Goal: Task Accomplishment & Management: Use online tool/utility

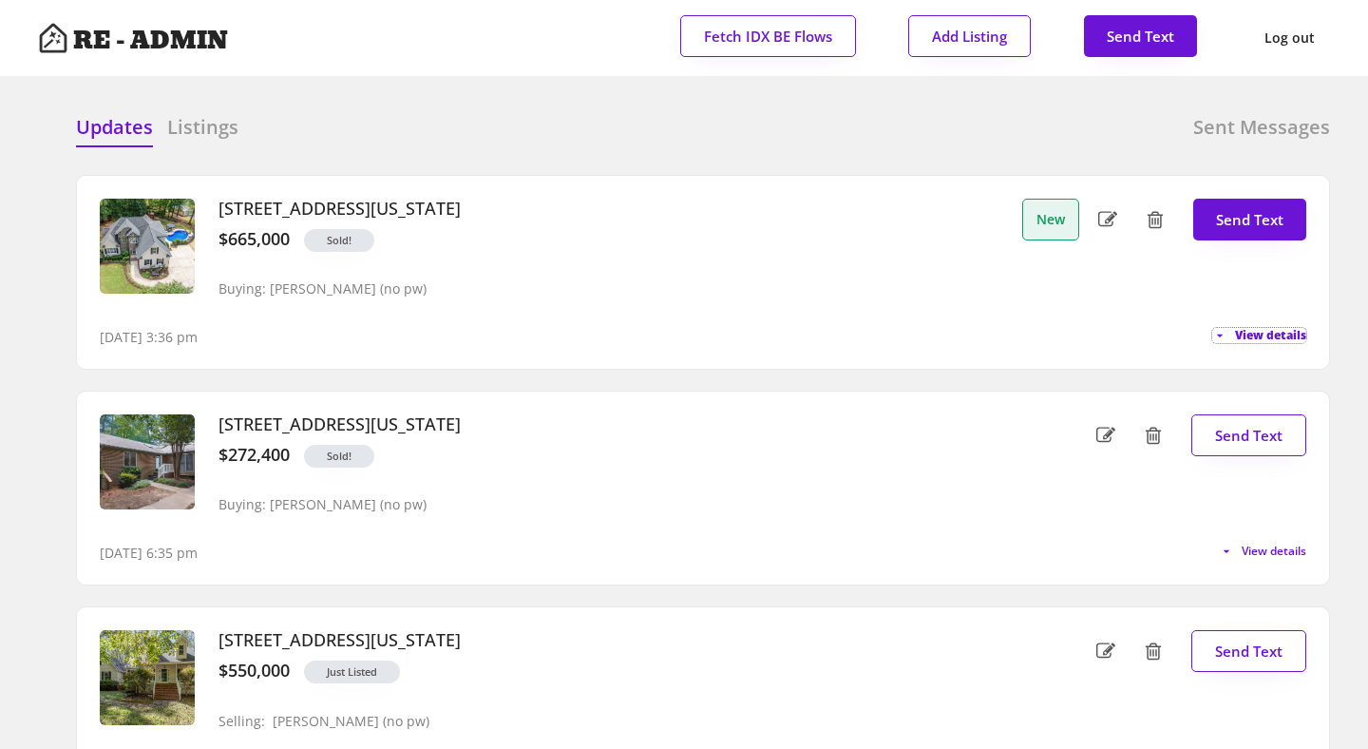
click at [1254, 331] on span "View details" at bounding box center [1270, 335] width 71 height 11
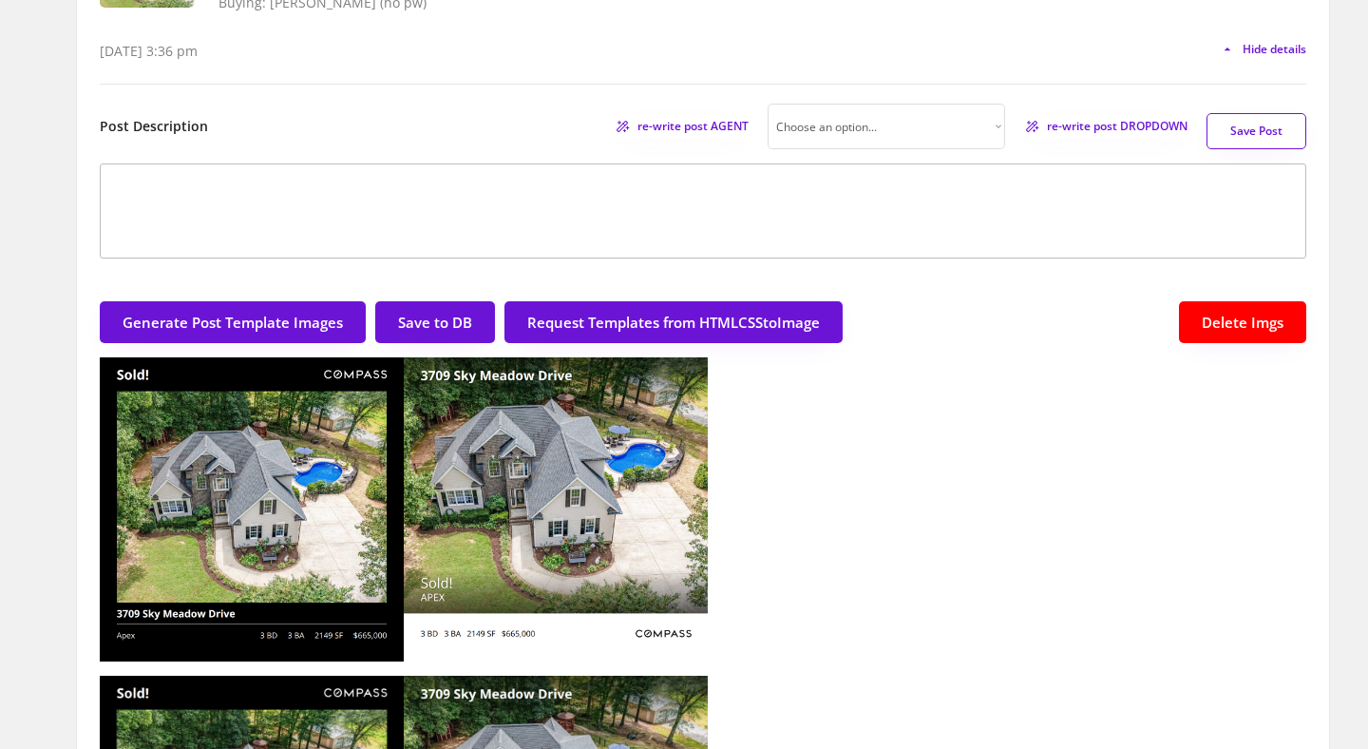
scroll to position [289, 0]
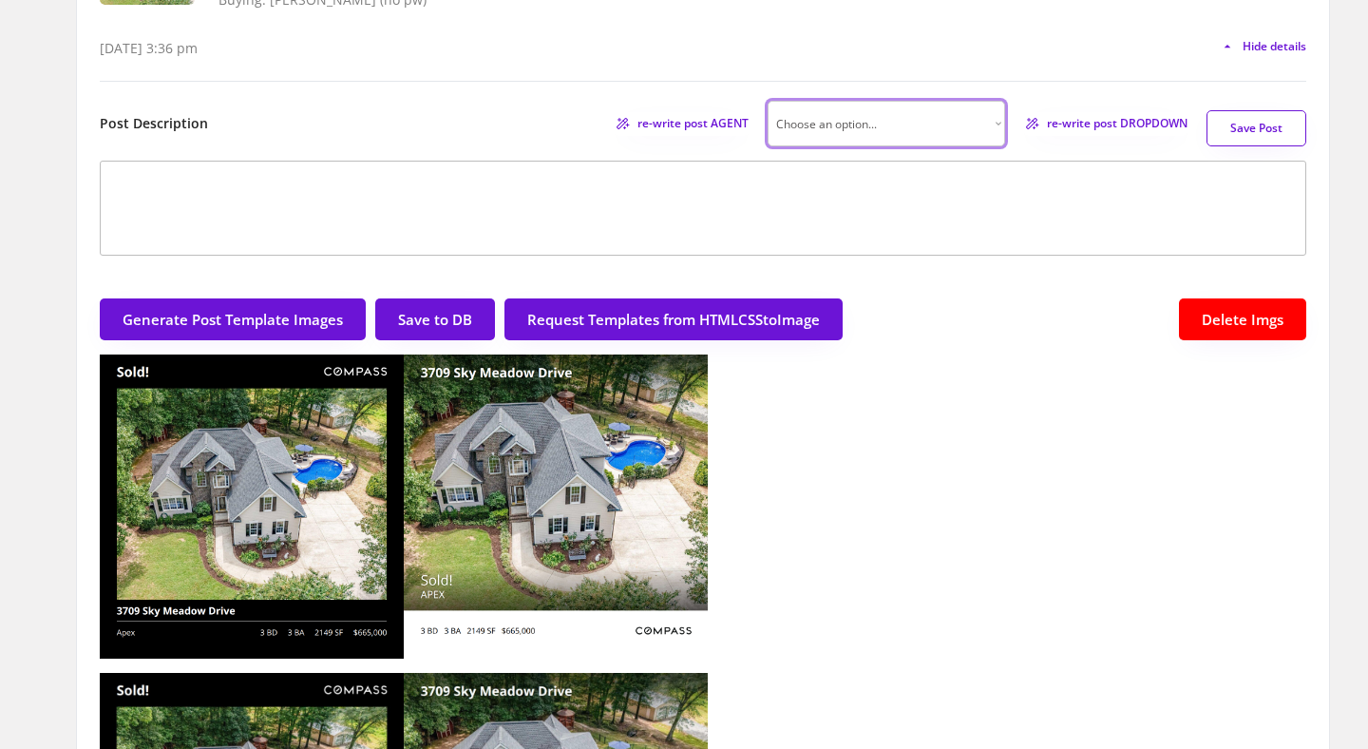
click at [978, 117] on select "Choose an option... Professional Factual & Direct Whimsical & Playful Excited &…" at bounding box center [886, 124] width 237 height 46
select select ""factual""
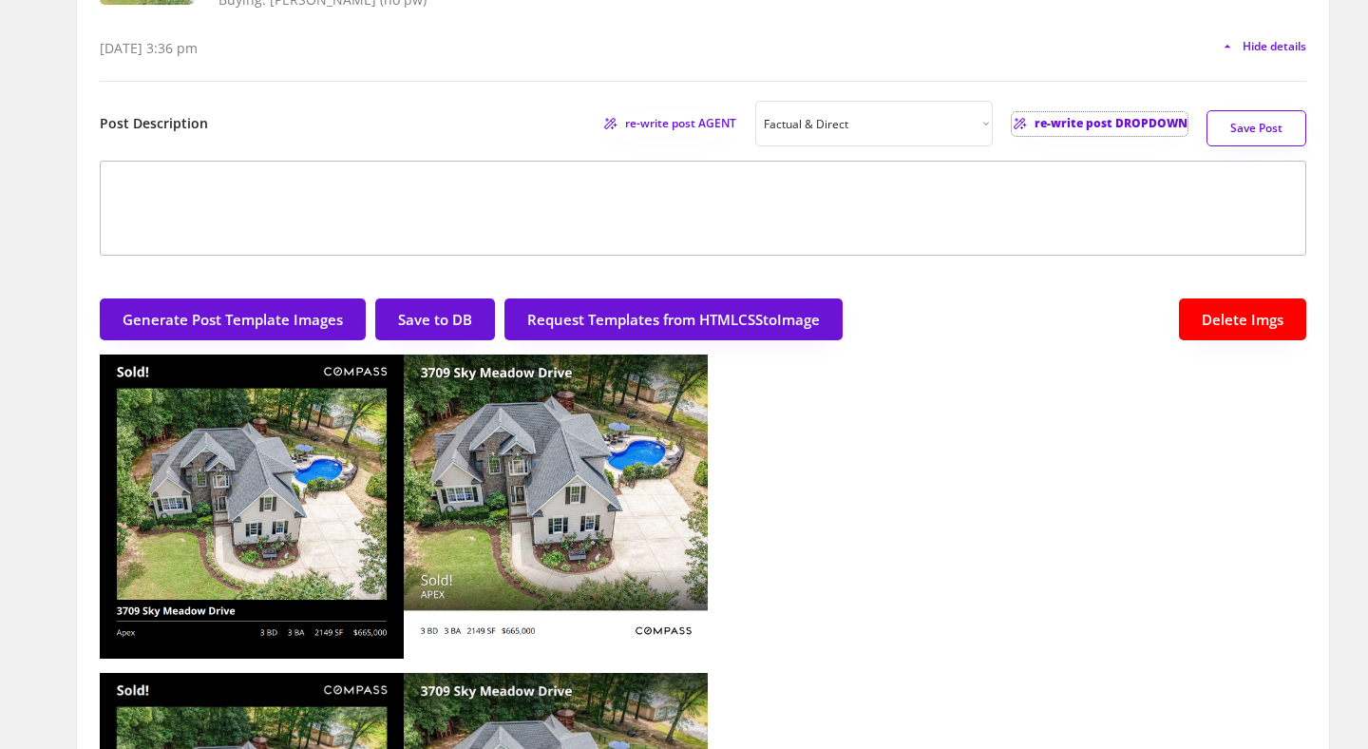
click at [1092, 123] on span "re-write post DROPDOWN" at bounding box center [1110, 123] width 153 height 11
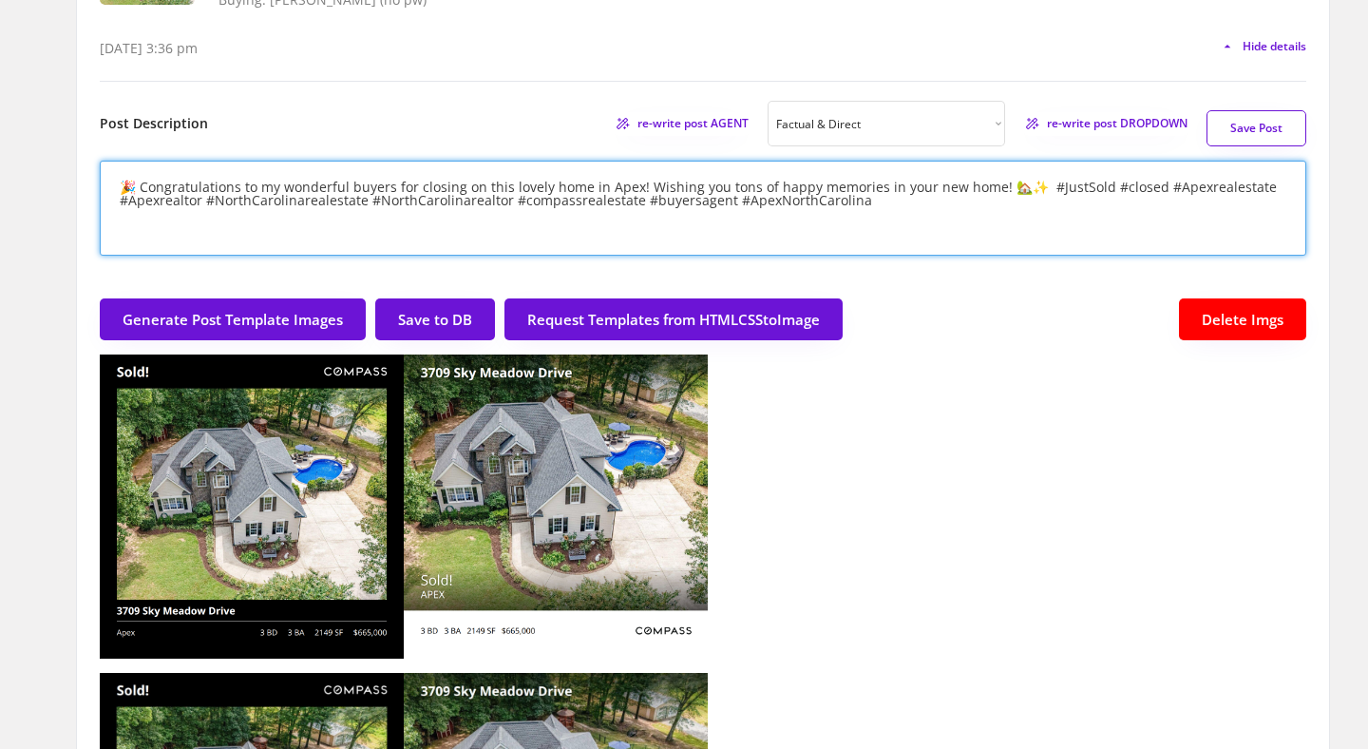
click at [1022, 187] on textarea "🎉 Congratulations to my wonderful buyers for closing on this lovely home in Ape…" at bounding box center [703, 208] width 1206 height 95
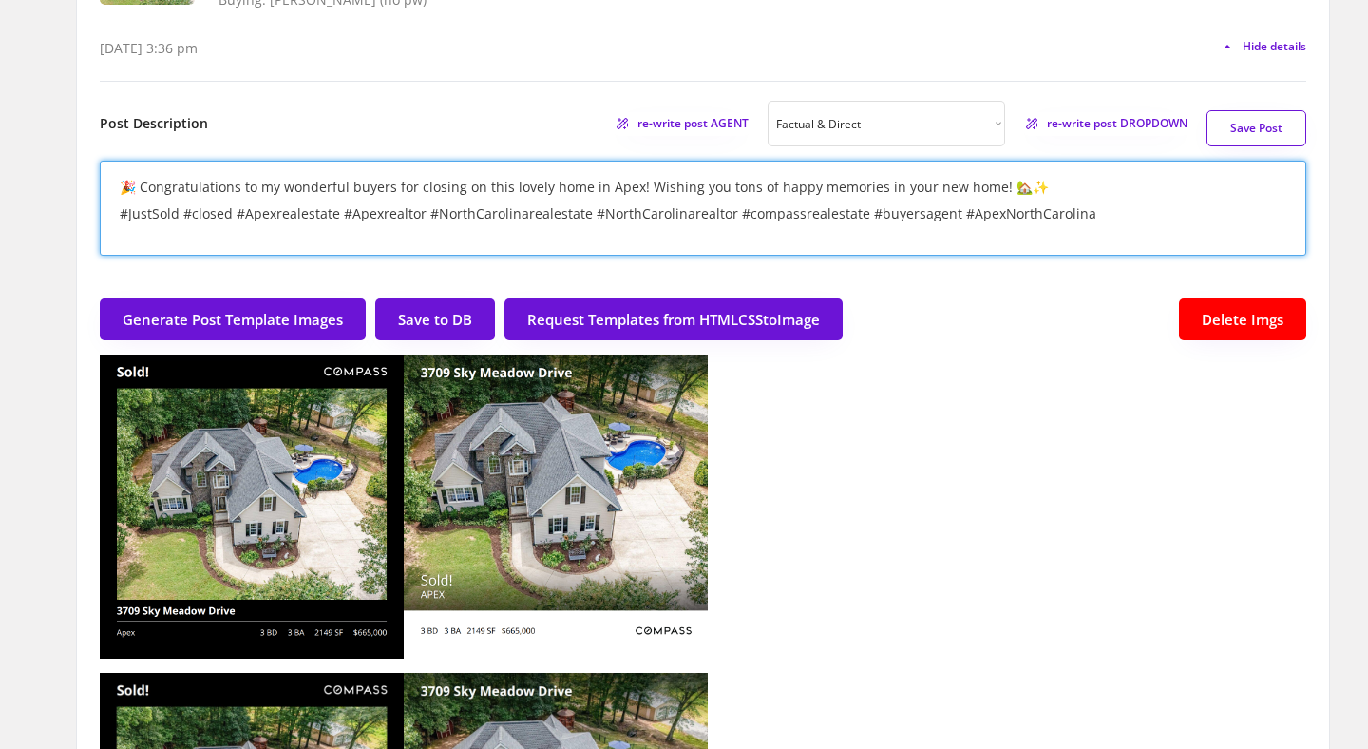
type textarea "🎉 Congratulations to my wonderful buyers for closing on this lovely home in Ape…"
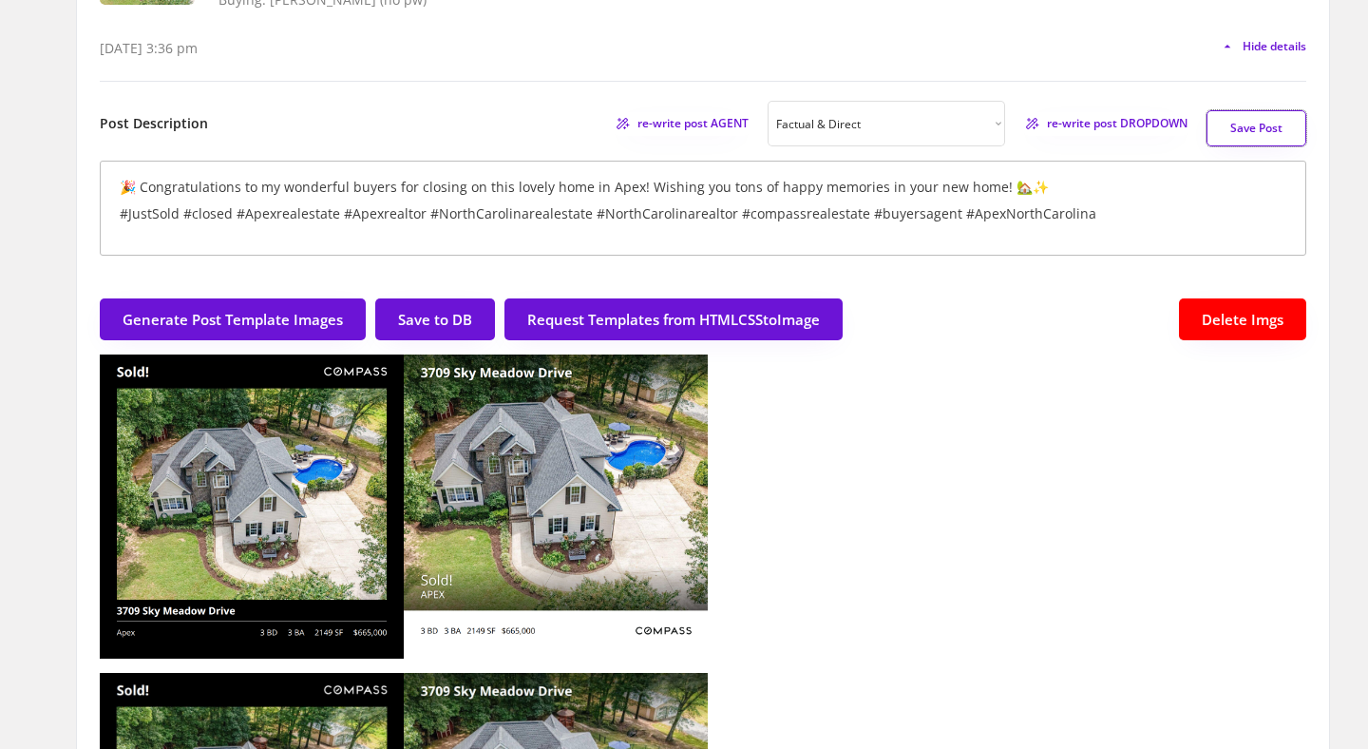
click at [1260, 131] on button "Save Post" at bounding box center [1256, 128] width 100 height 36
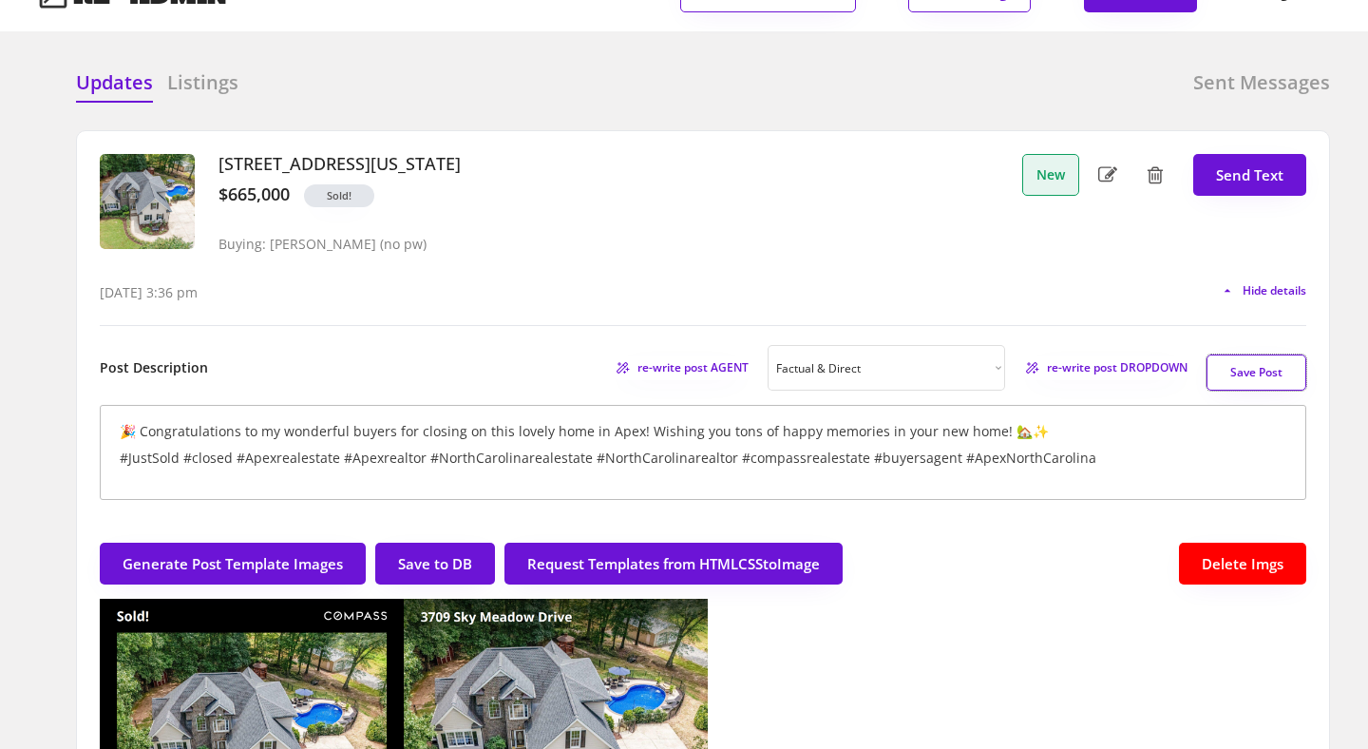
scroll to position [0, 0]
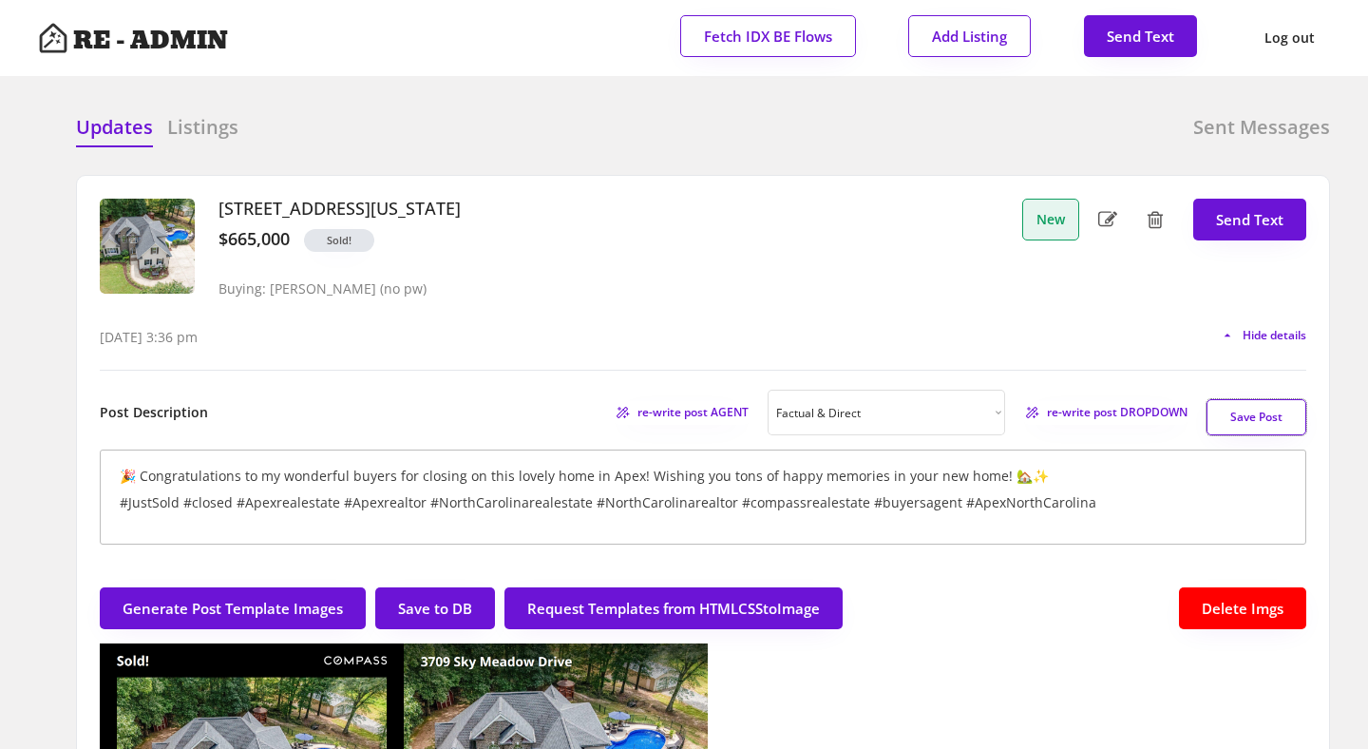
click at [1241, 406] on button "Save Post" at bounding box center [1256, 417] width 100 height 36
click at [1233, 218] on button "Send Text" at bounding box center [1249, 220] width 113 height 42
select select "raleigh"
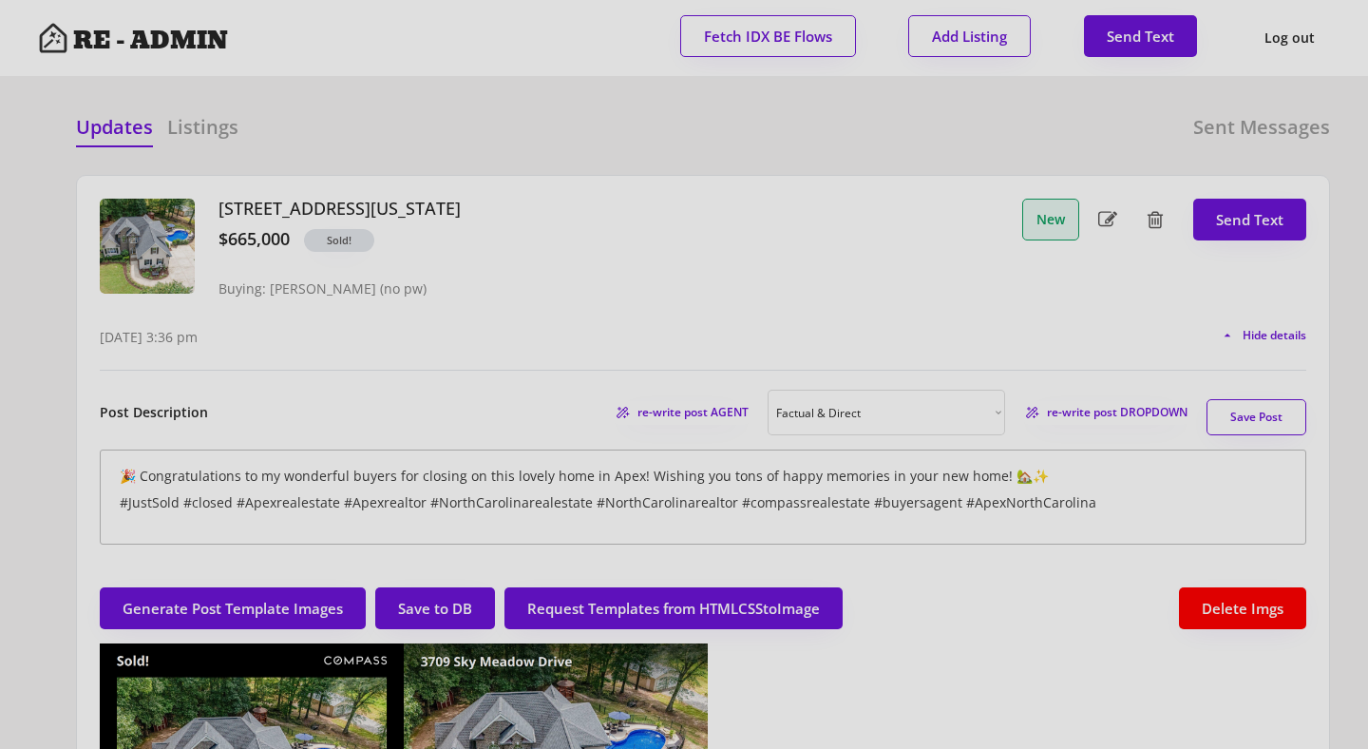
scroll to position [48, 0]
select select ""1348695171700984260__LOOKUP__1743599703321x142788062077753970""
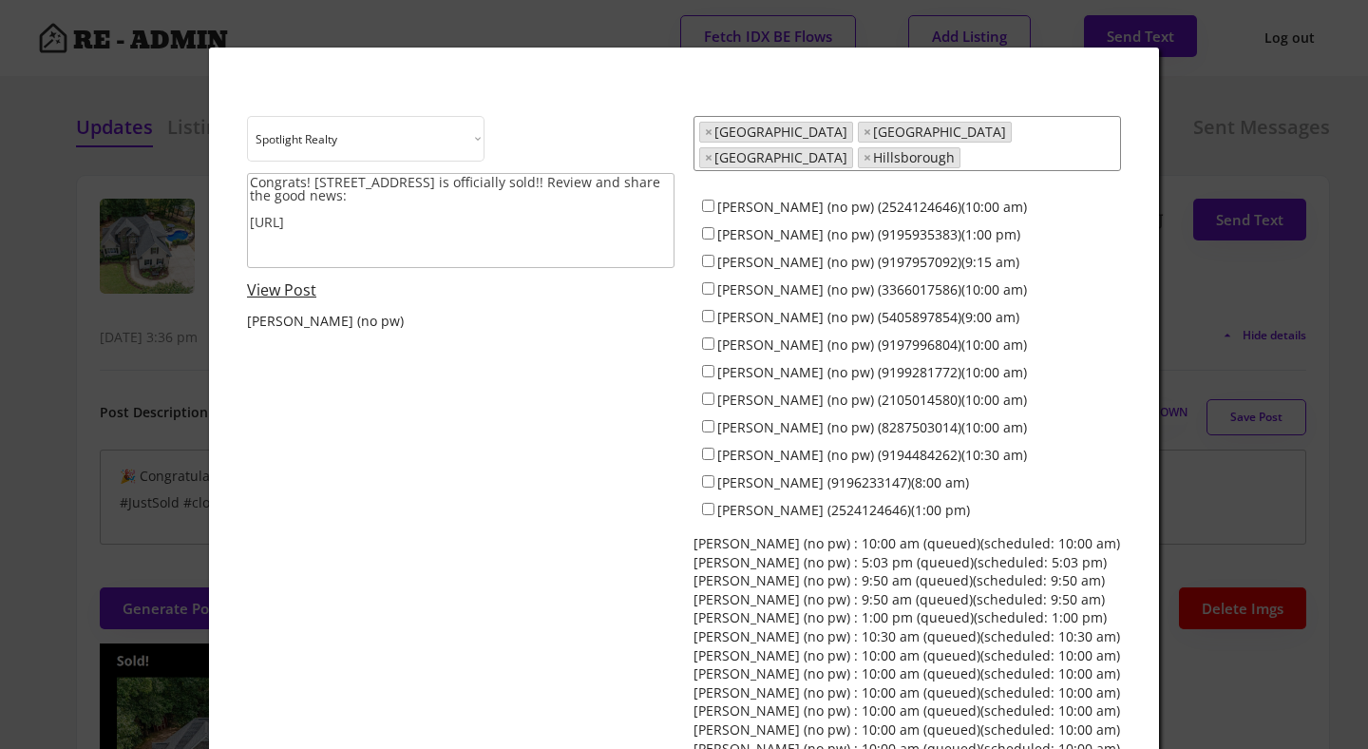
click at [275, 294] on link "View Post" at bounding box center [281, 289] width 69 height 21
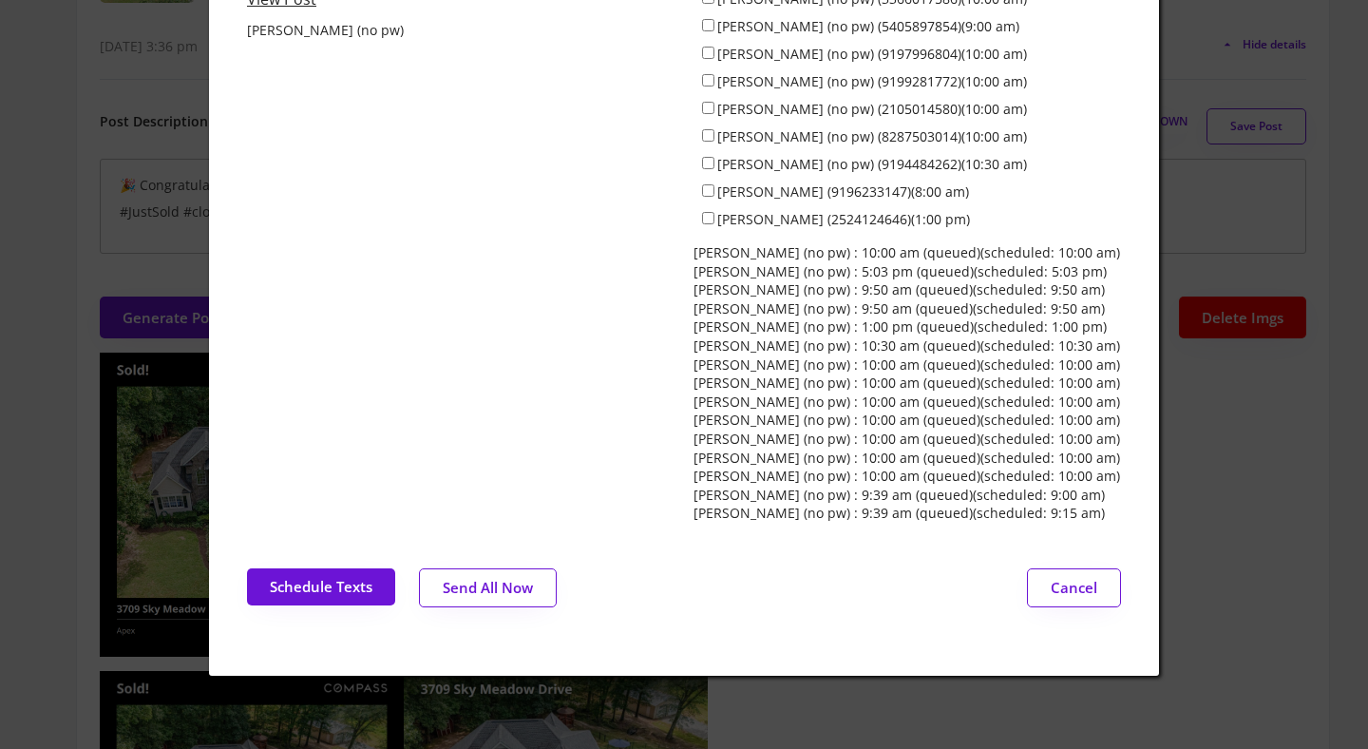
scroll to position [294, 0]
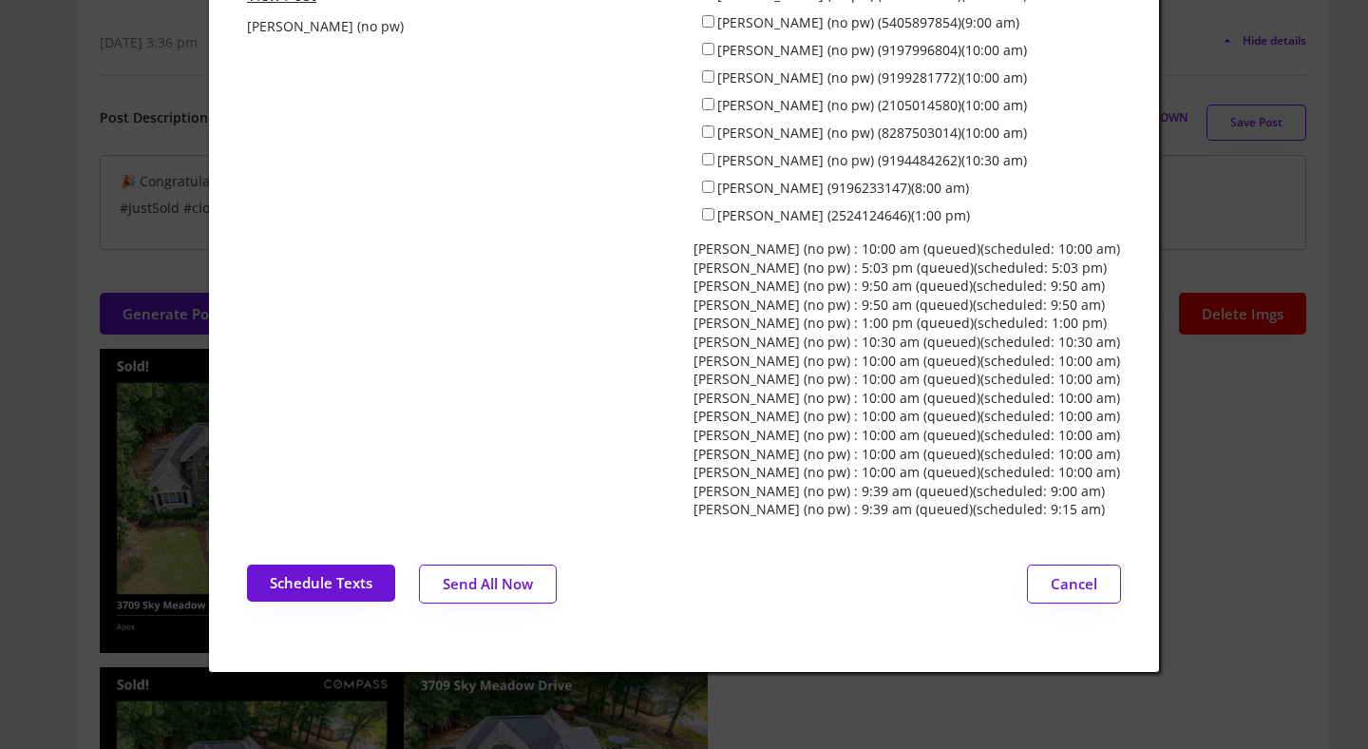
click at [492, 572] on button "Send All Now" at bounding box center [488, 583] width 138 height 39
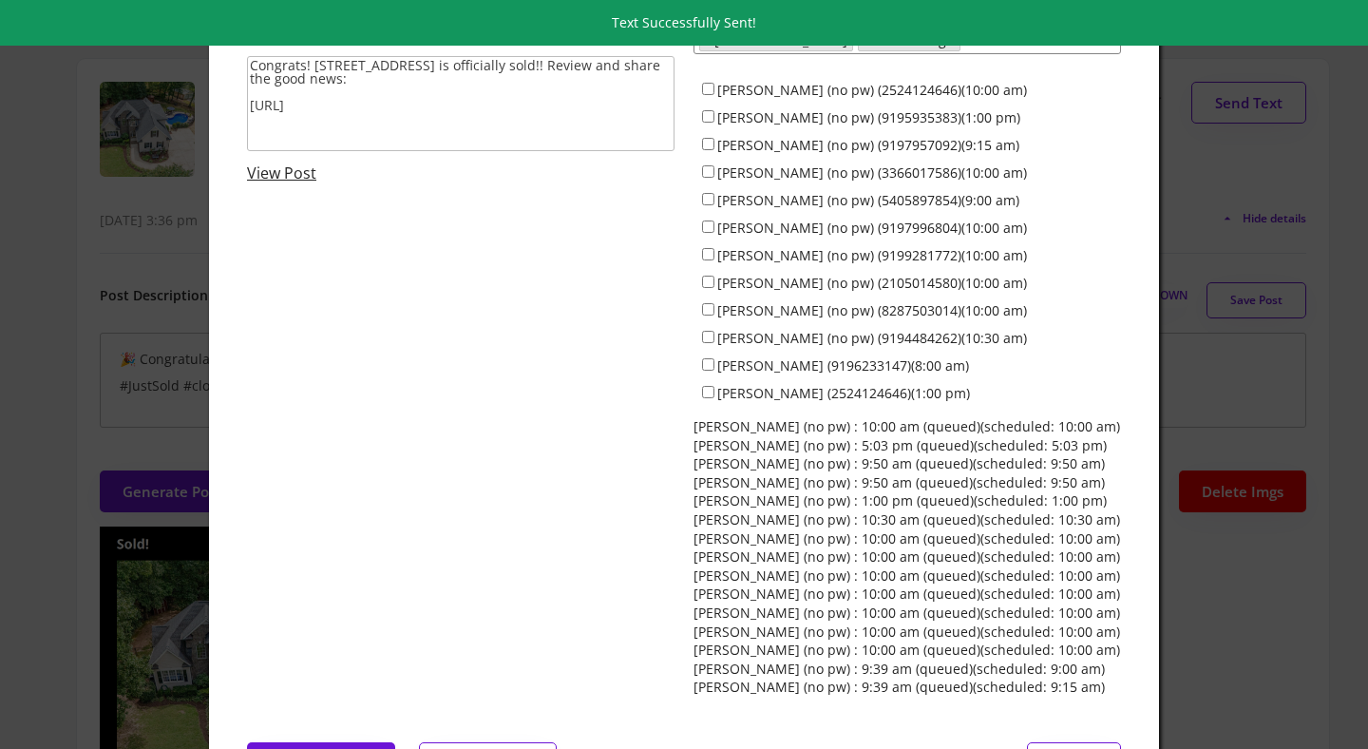
scroll to position [0, 0]
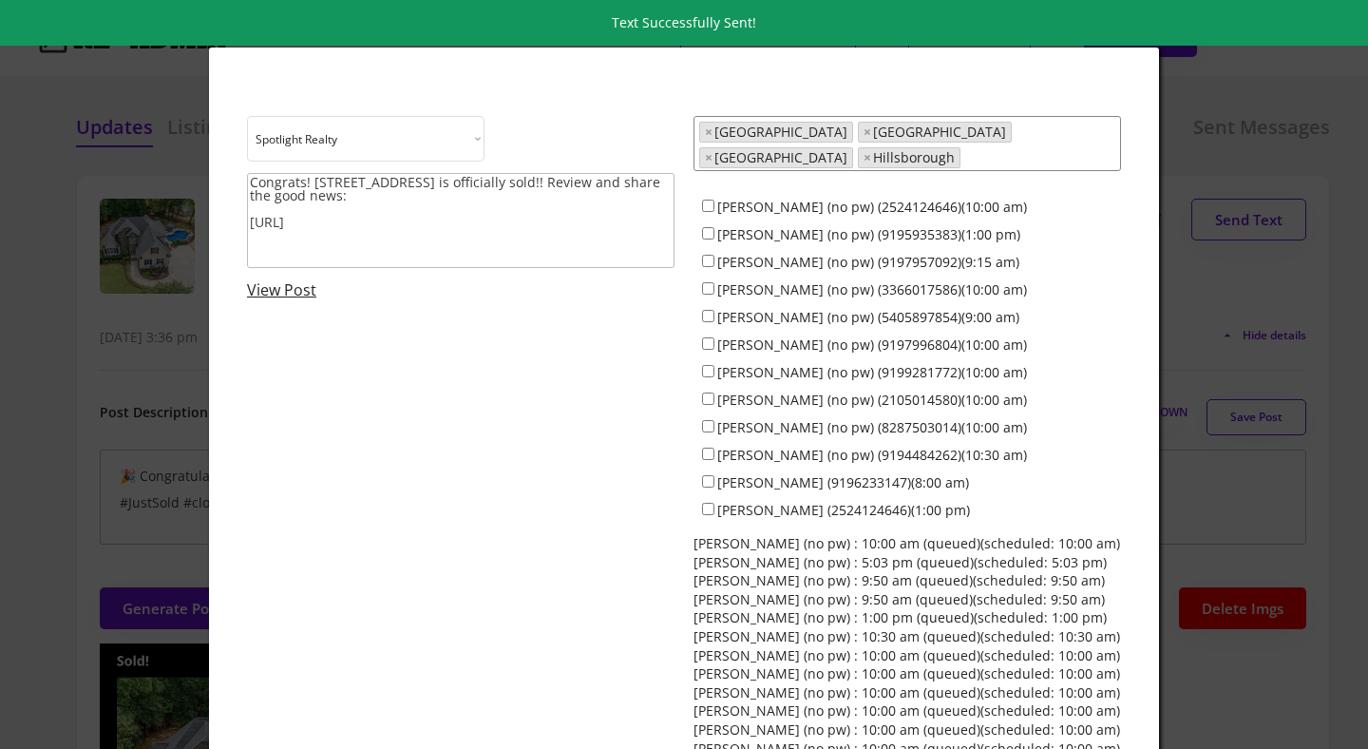
click at [88, 312] on div at bounding box center [684, 374] width 1368 height 749
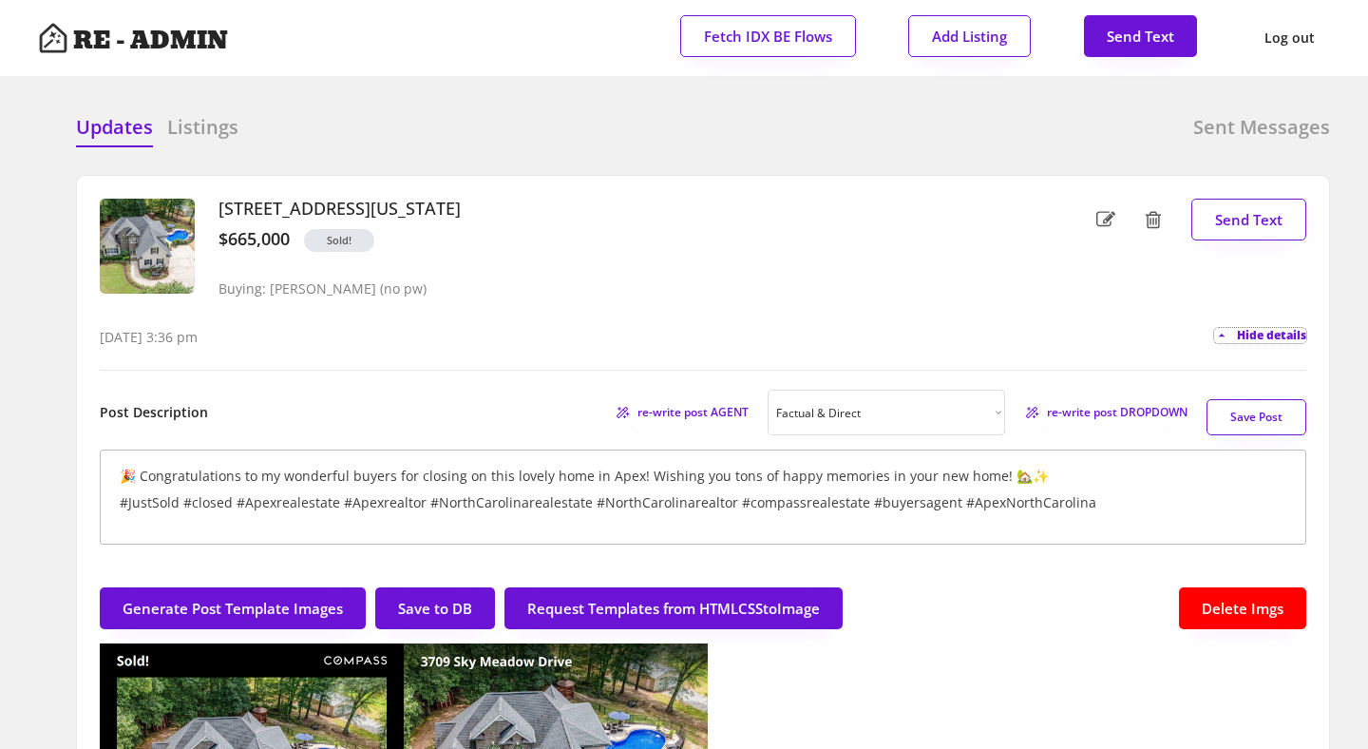
click at [1277, 330] on span "Hide details" at bounding box center [1271, 335] width 69 height 11
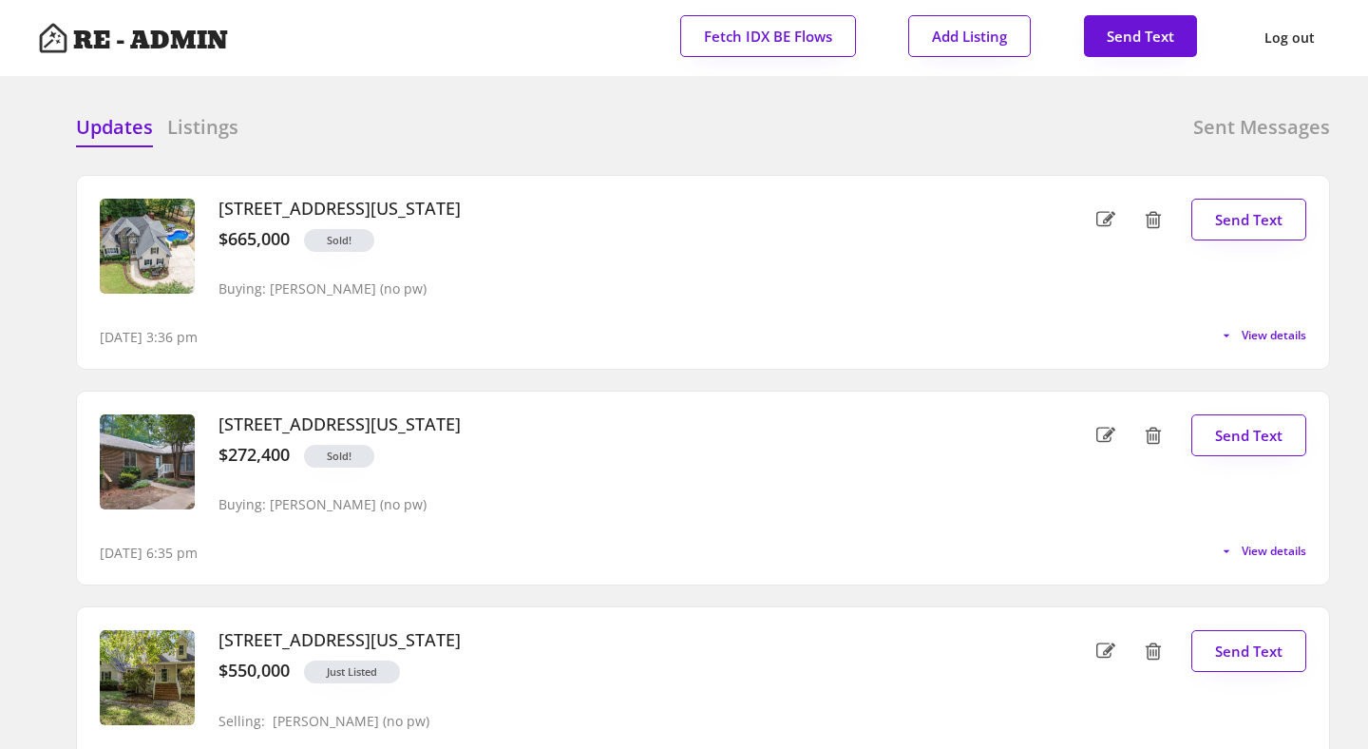
click at [427, 110] on div "Updates Listings Sent Messages [STREET_ADDRESS][US_STATE] $665,000 Sold! Buying…" at bounding box center [684, 114] width 1292 height 46
click at [598, 131] on div "Updates Listings Sent Messages" at bounding box center [703, 133] width 1254 height 38
click at [449, 135] on div "Updates Listings Sent Messages" at bounding box center [703, 133] width 1254 height 38
click at [529, 104] on div "Updates Listings Sent Messages [STREET_ADDRESS][US_STATE] $665,000 Sold! Buying…" at bounding box center [684, 114] width 1292 height 46
click at [482, 133] on div "Updates Listings Sent Messages" at bounding box center [703, 133] width 1254 height 38
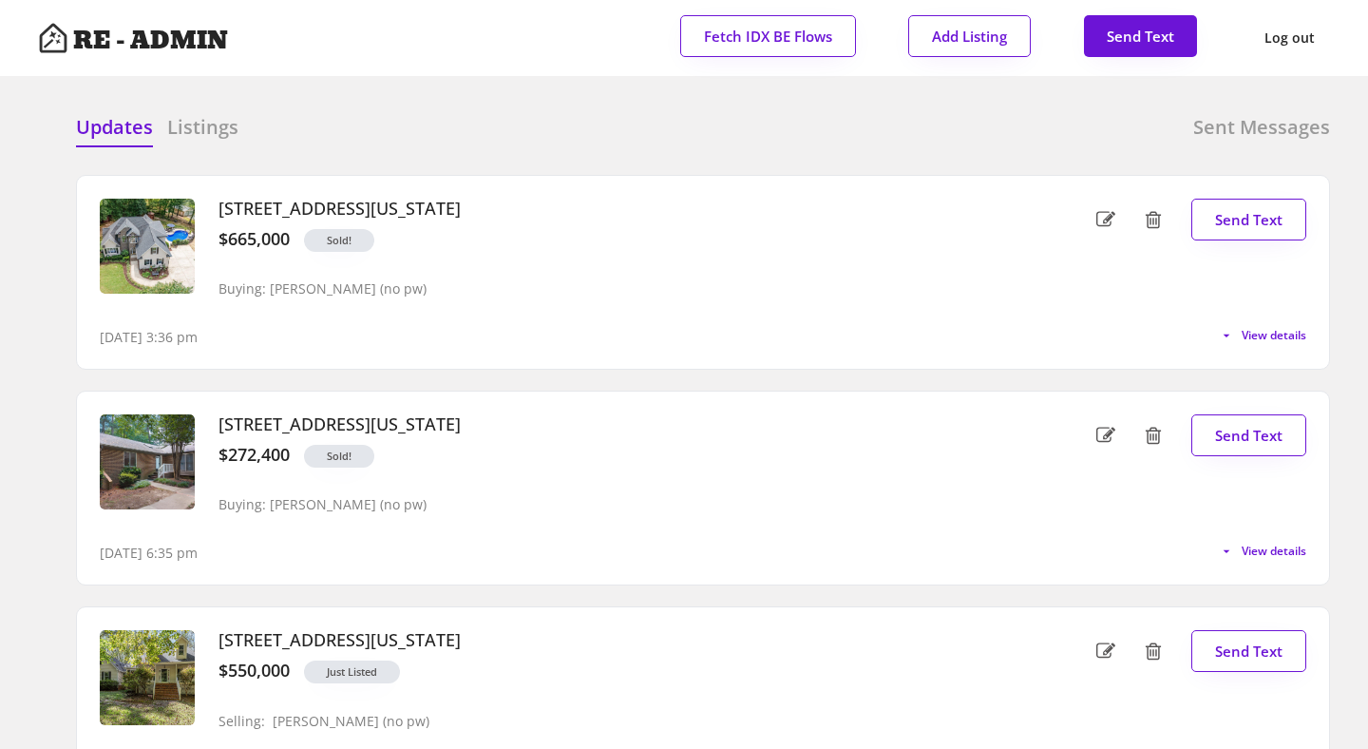
click at [465, 133] on div "Updates Listings Sent Messages" at bounding box center [703, 133] width 1254 height 38
click at [1273, 129] on h6 "Sent Messages" at bounding box center [1261, 127] width 137 height 27
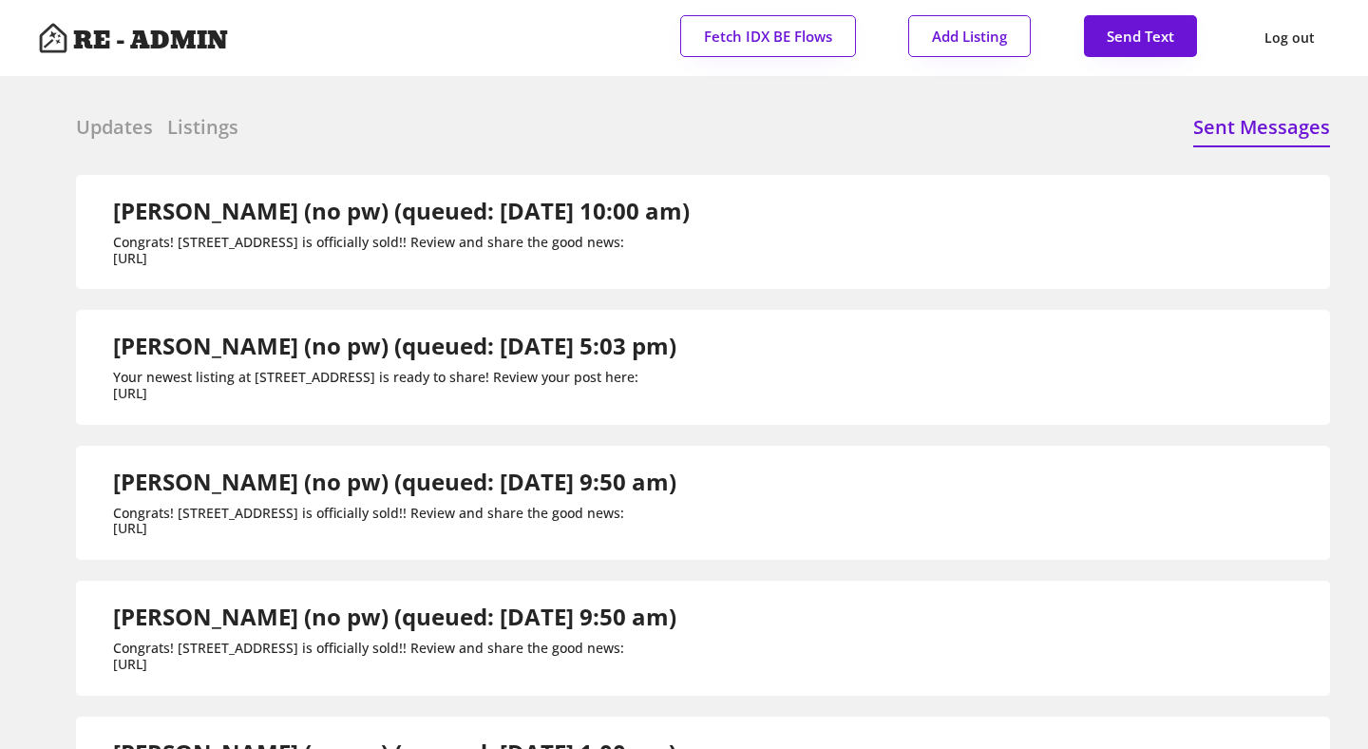
click at [435, 107] on div "Updates Listings Sent Messages [STREET_ADDRESS][US_STATE] $665,000 Sold! Buying…" at bounding box center [684, 114] width 1292 height 46
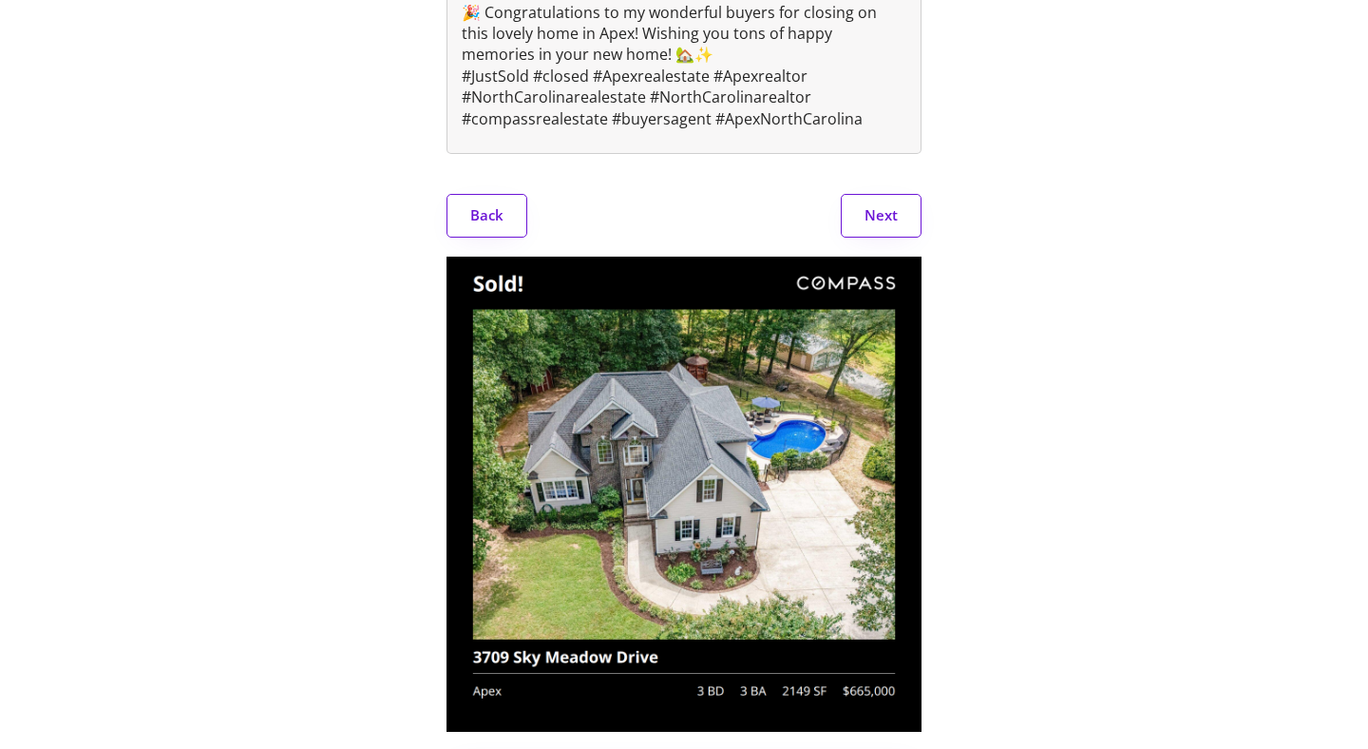
scroll to position [389, 0]
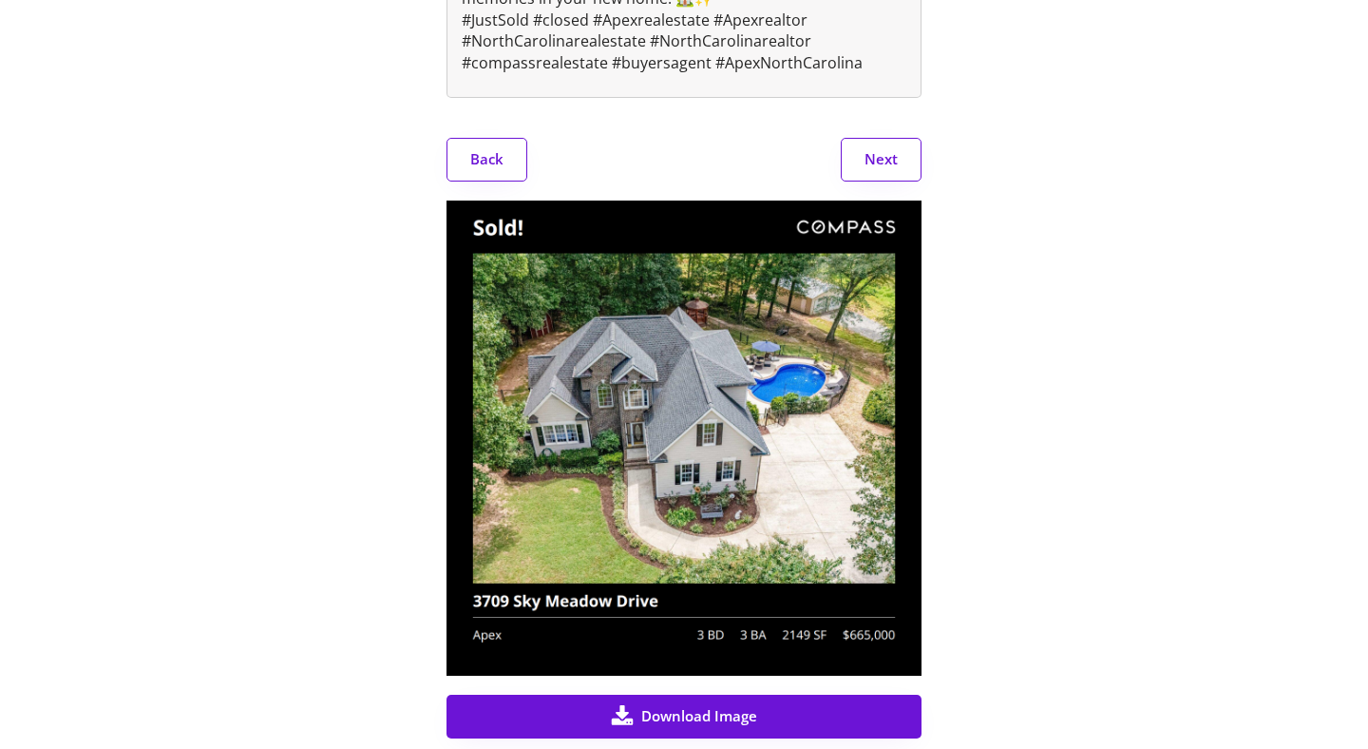
click at [883, 181] on button "Next" at bounding box center [881, 160] width 81 height 44
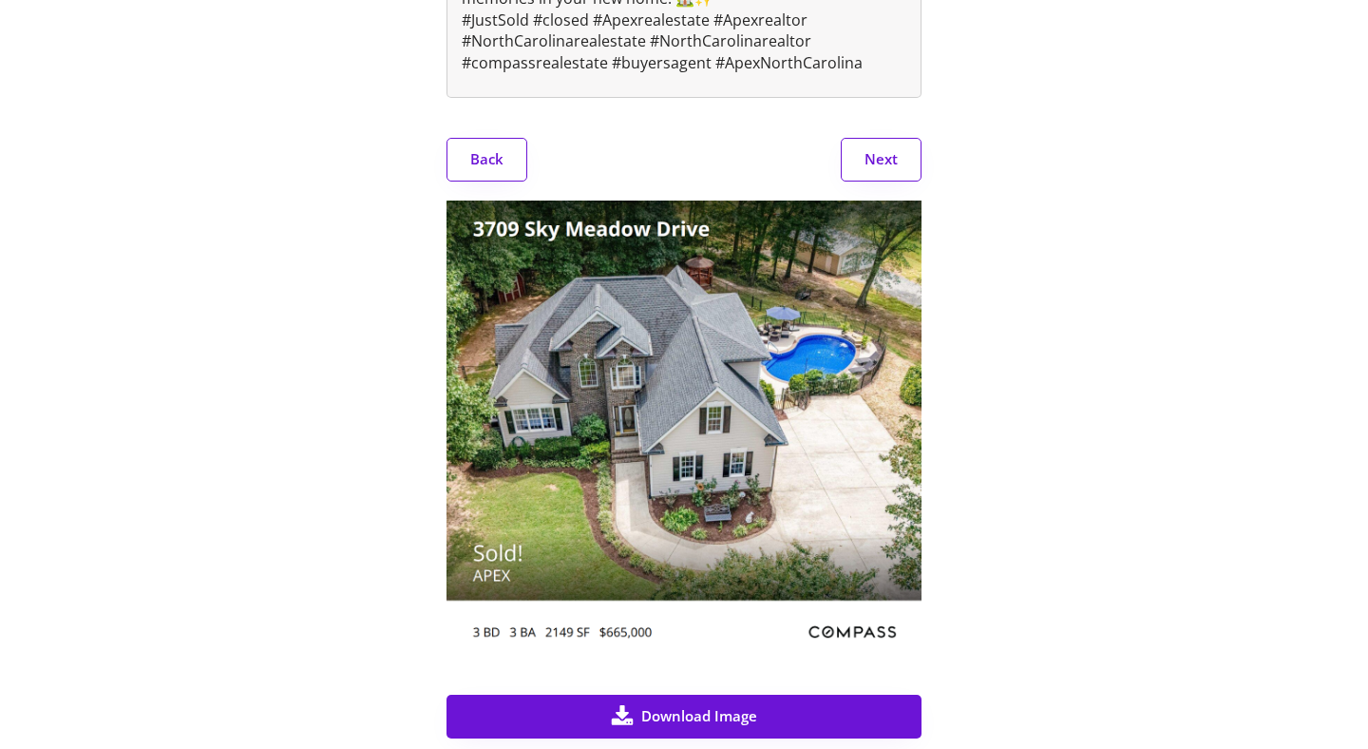
click at [882, 179] on button "Next" at bounding box center [881, 160] width 81 height 44
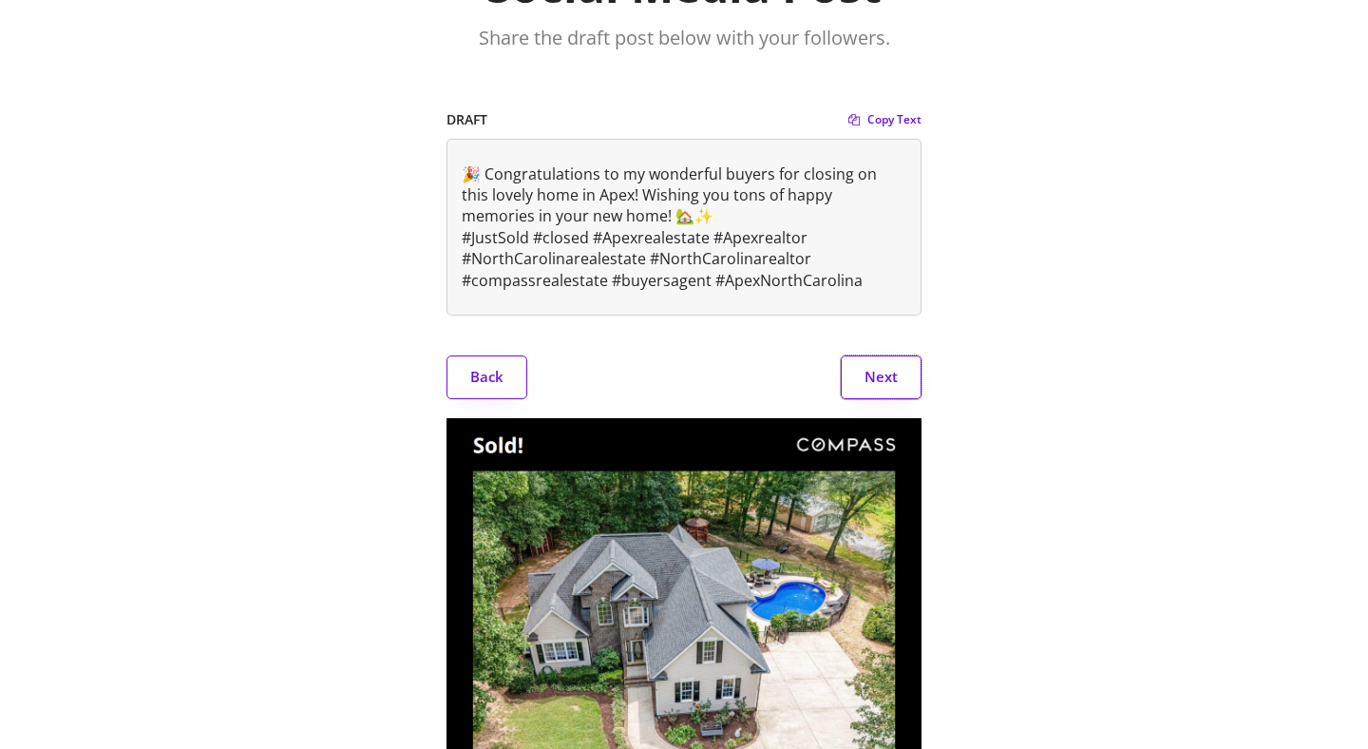
scroll to position [0, 0]
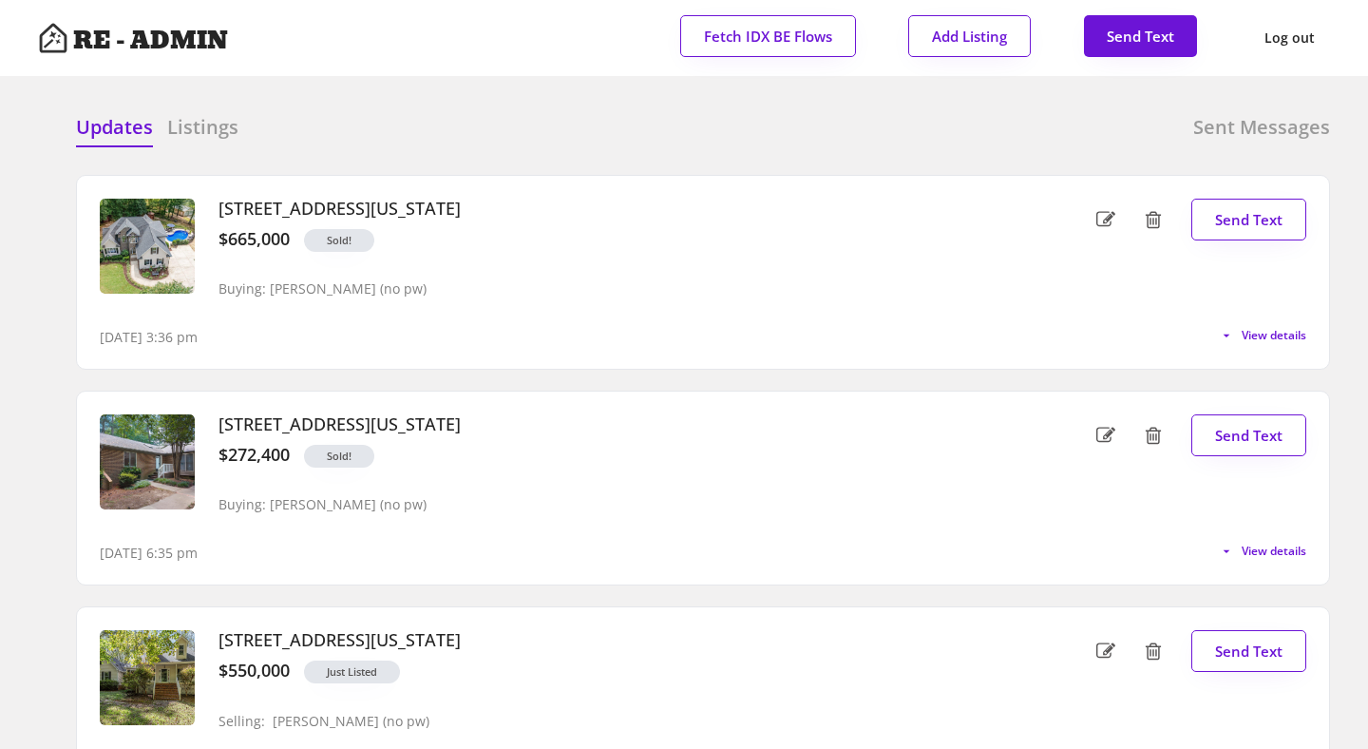
click at [1217, 127] on h6 "Sent Messages" at bounding box center [1261, 127] width 137 height 27
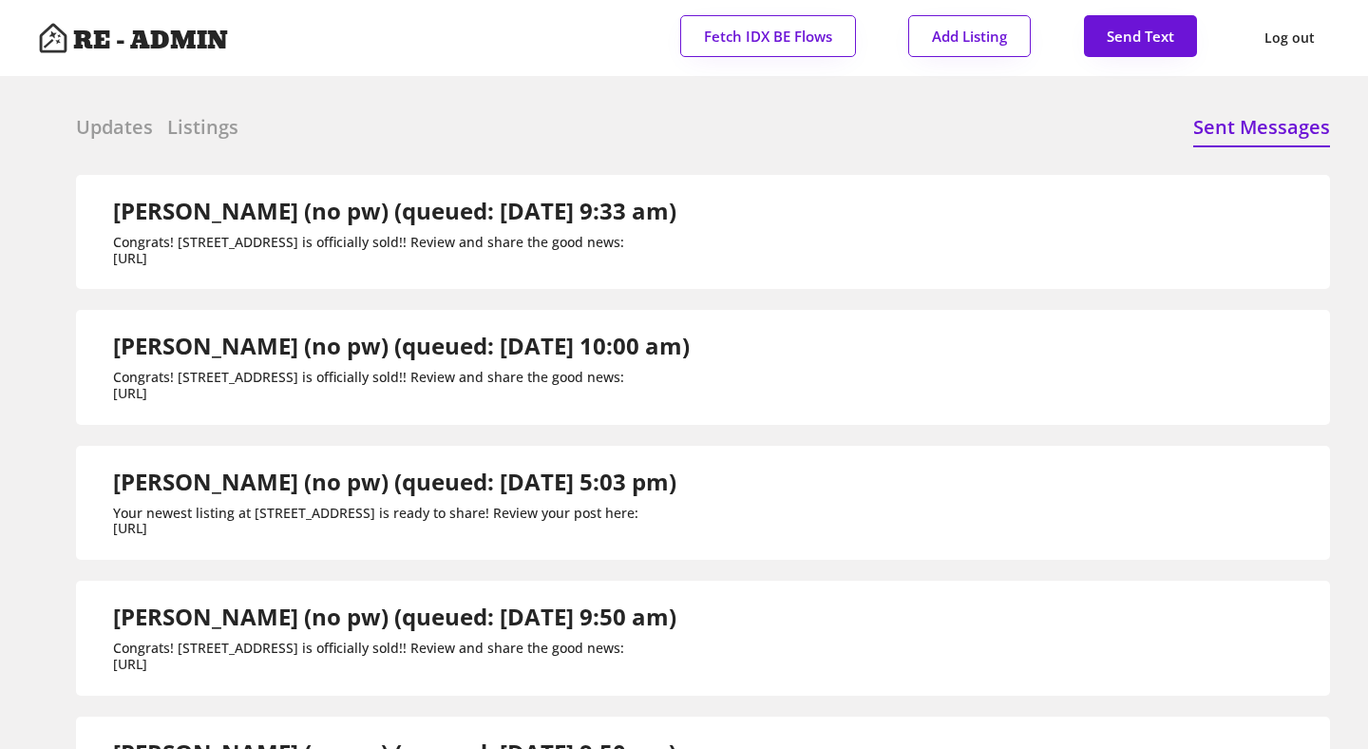
click at [118, 123] on h6 "Updates" at bounding box center [114, 127] width 77 height 27
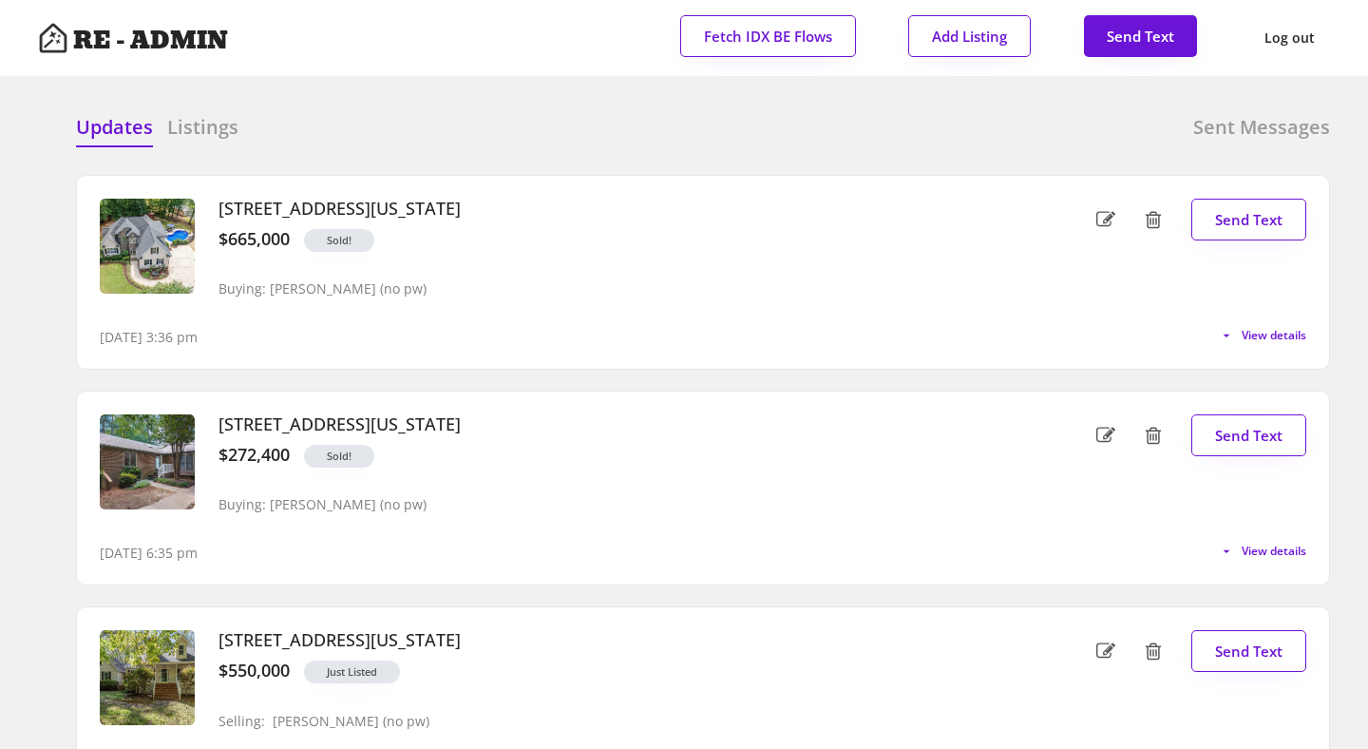
click at [1237, 119] on h6 "Sent Messages" at bounding box center [1261, 127] width 137 height 27
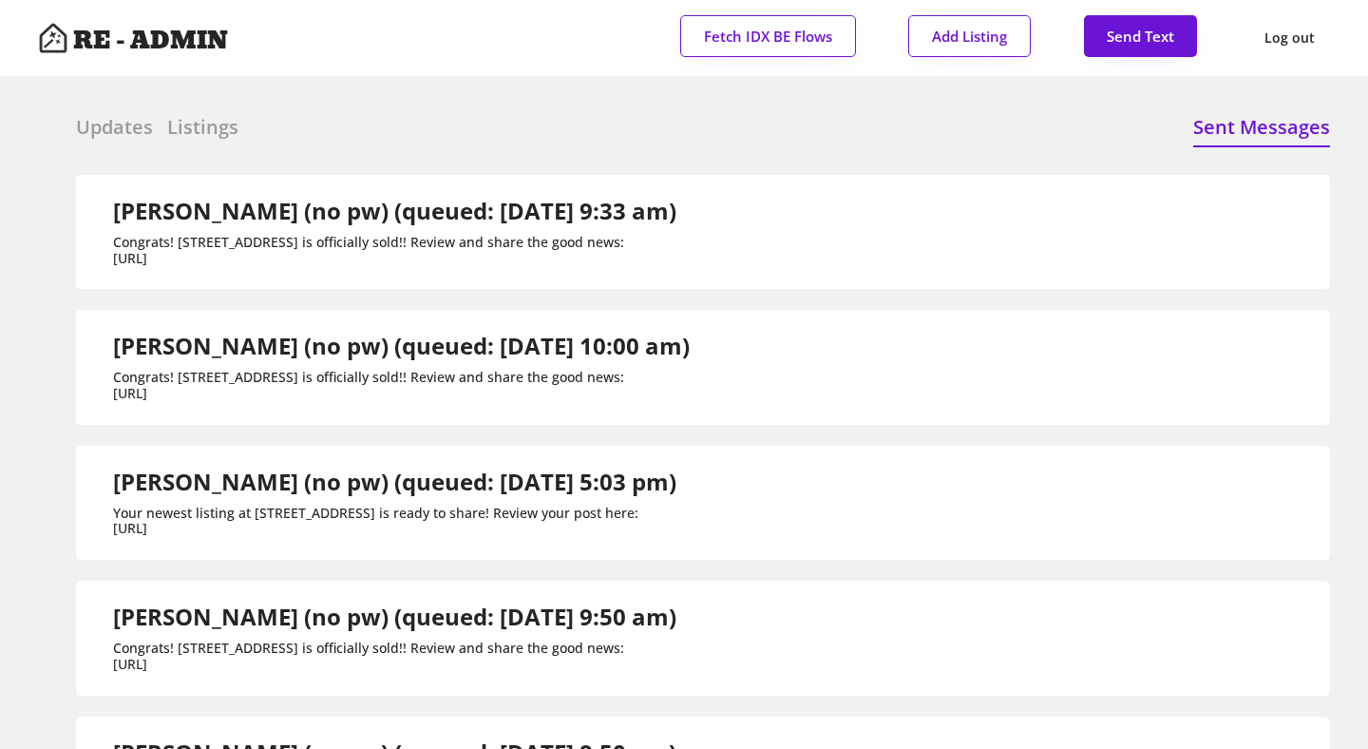
click at [102, 125] on h6 "Updates" at bounding box center [114, 127] width 77 height 27
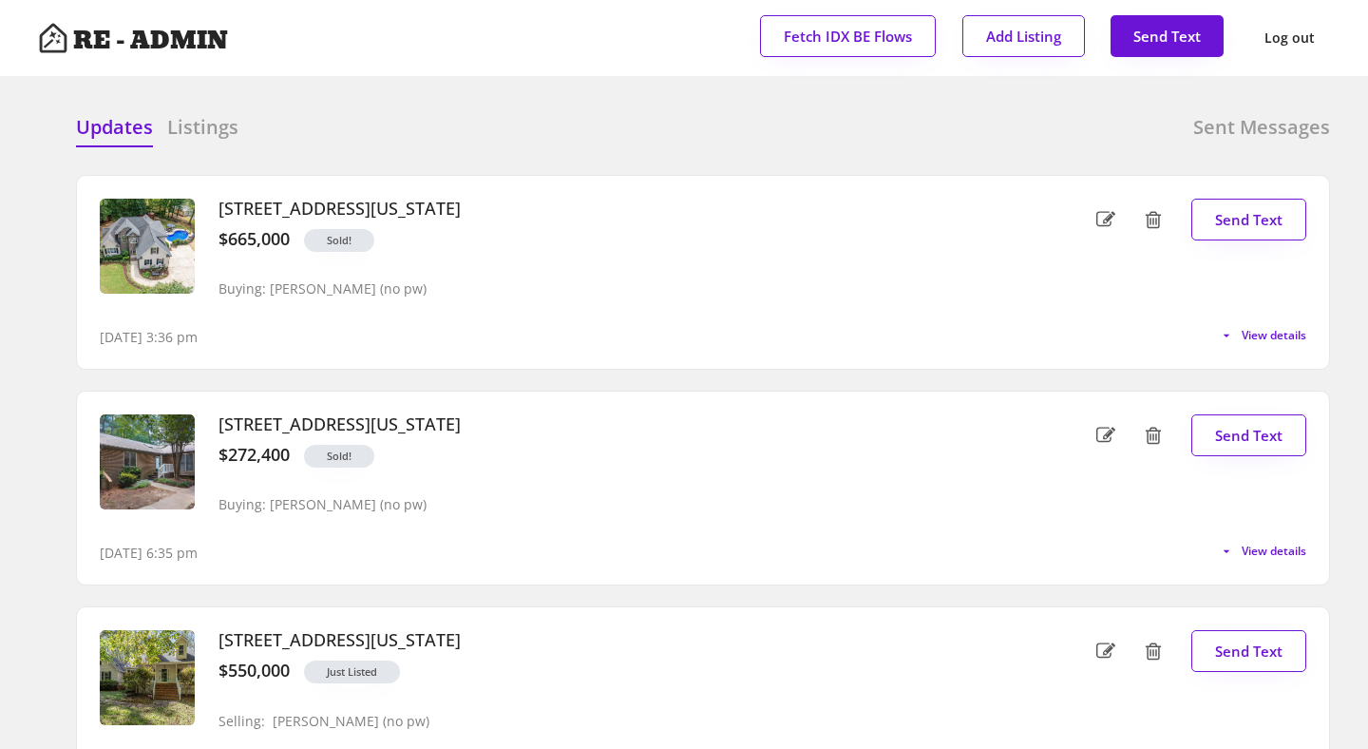
click at [543, 125] on div at bounding box center [540, 128] width 95 height 28
click at [533, 105] on div "Updates Listings Sent Messages [STREET_ADDRESS][US_STATE] $665,000 Sold! Buying…" at bounding box center [684, 114] width 1292 height 46
click at [425, 120] on div "Updates Listings Sent Messages" at bounding box center [703, 133] width 1254 height 38
click at [1261, 120] on h6 "Sent Messages" at bounding box center [1261, 127] width 137 height 27
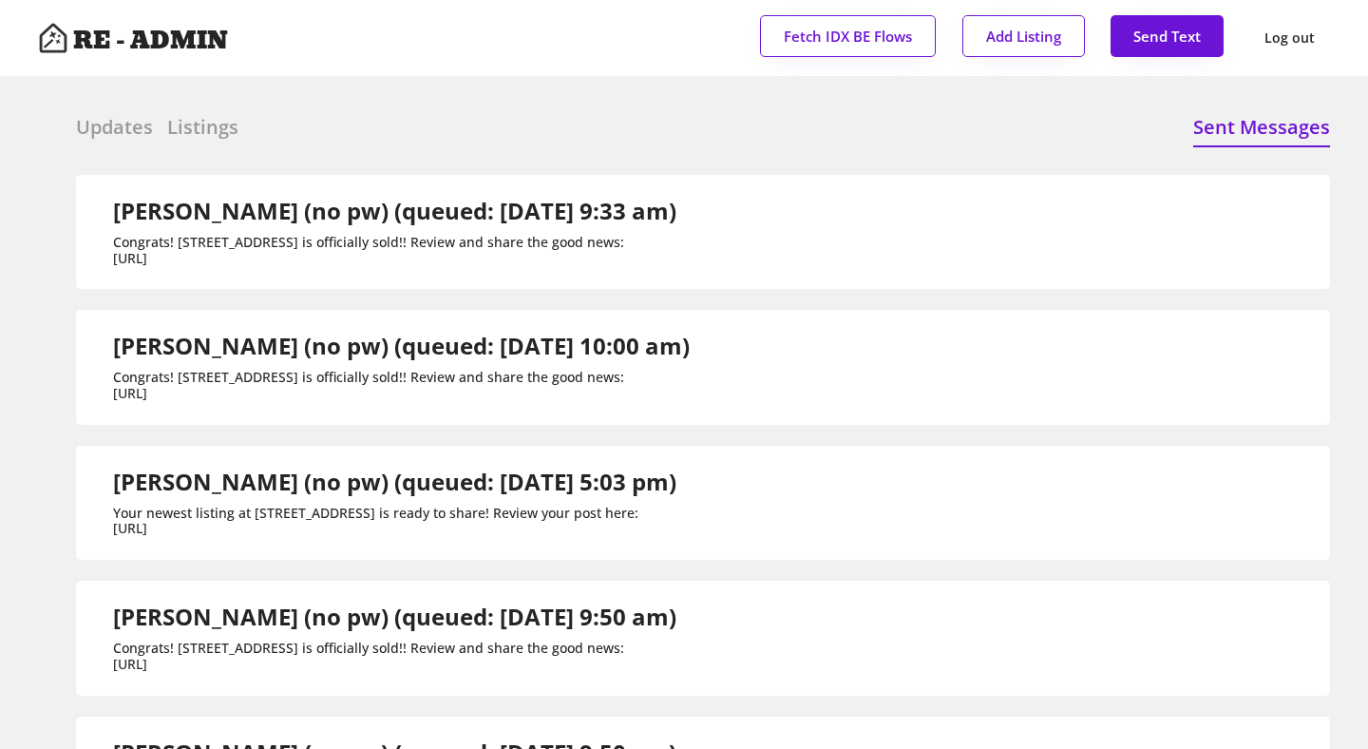
click at [105, 124] on h6 "Updates" at bounding box center [114, 127] width 77 height 27
